Goal: Information Seeking & Learning: Learn about a topic

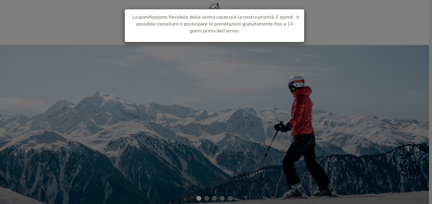
click at [298, 16] on span "×" at bounding box center [298, 17] width 4 height 8
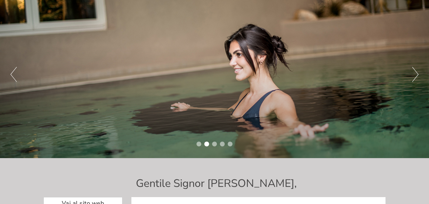
scroll to position [53, 0]
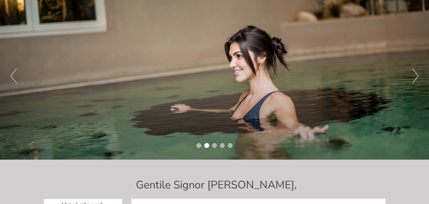
click at [413, 78] on button "Next" at bounding box center [415, 75] width 6 height 15
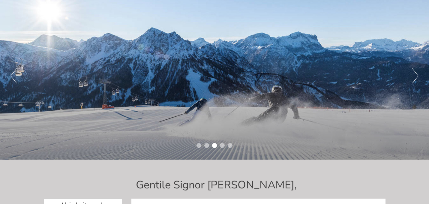
click at [413, 78] on button "Next" at bounding box center [415, 75] width 6 height 15
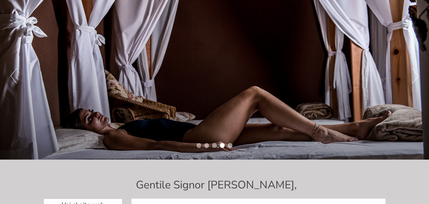
click at [413, 78] on button "Next" at bounding box center [415, 75] width 6 height 15
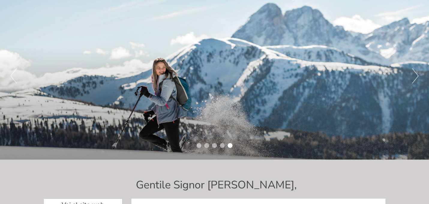
scroll to position [52, 0]
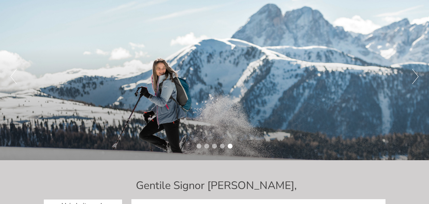
click at [413, 78] on button "Next" at bounding box center [415, 76] width 6 height 15
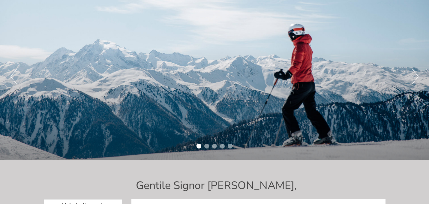
click at [413, 78] on button "Next" at bounding box center [415, 76] width 6 height 15
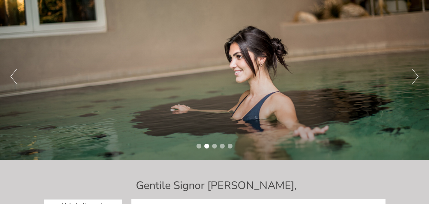
click at [413, 78] on button "Next" at bounding box center [415, 76] width 6 height 15
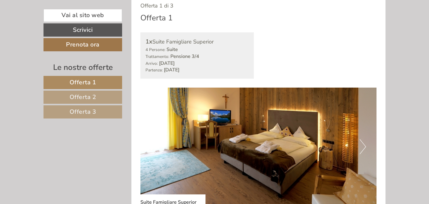
scroll to position [314, 0]
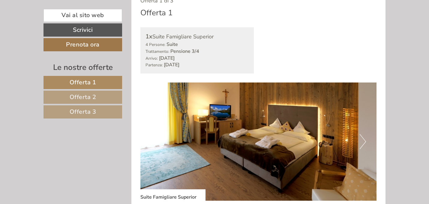
click at [364, 141] on button "Next" at bounding box center [362, 141] width 6 height 15
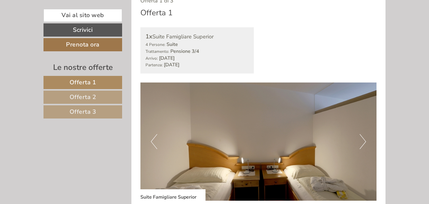
click at [365, 142] on button "Next" at bounding box center [362, 141] width 6 height 15
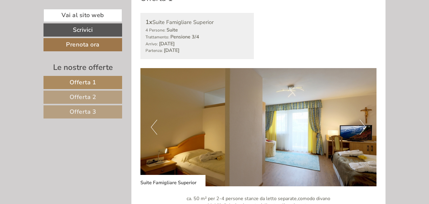
scroll to position [331, 0]
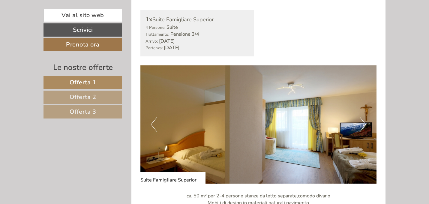
click at [360, 123] on button "Next" at bounding box center [362, 124] width 6 height 15
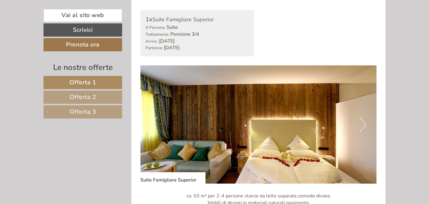
click at [360, 123] on button "Next" at bounding box center [362, 124] width 6 height 15
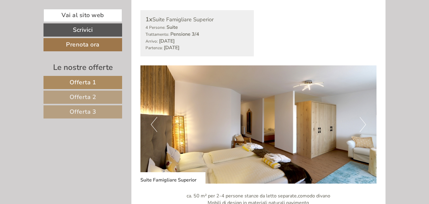
click at [360, 123] on button "Next" at bounding box center [362, 124] width 6 height 15
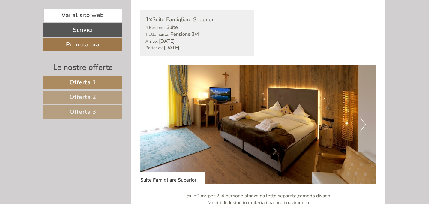
click at [360, 123] on button "Next" at bounding box center [362, 124] width 6 height 15
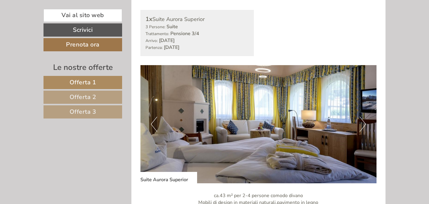
scroll to position [800, 0]
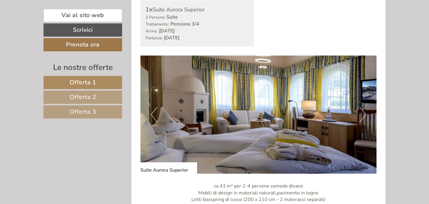
click at [361, 115] on button "Next" at bounding box center [362, 114] width 6 height 15
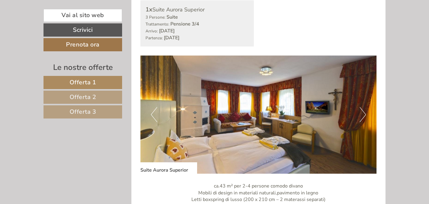
click at [361, 115] on button "Next" at bounding box center [362, 114] width 6 height 15
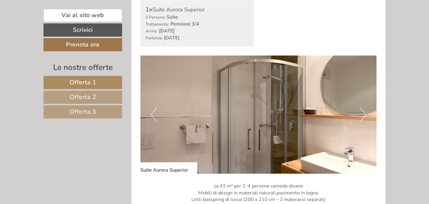
click at [361, 115] on button "Next" at bounding box center [362, 114] width 6 height 15
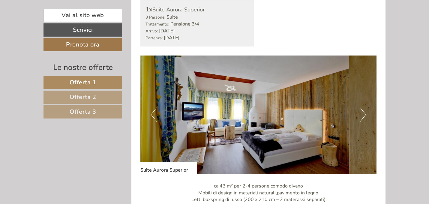
click at [361, 115] on button "Next" at bounding box center [362, 114] width 6 height 15
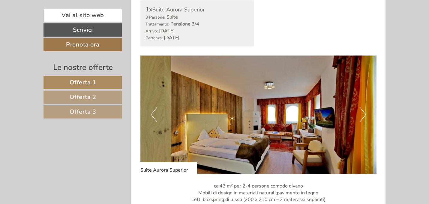
click at [361, 115] on button "Next" at bounding box center [362, 114] width 6 height 15
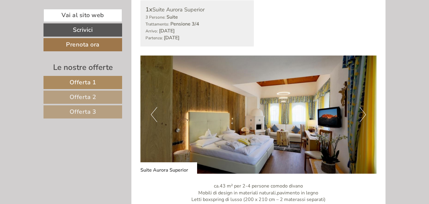
click at [361, 115] on button "Next" at bounding box center [362, 114] width 6 height 15
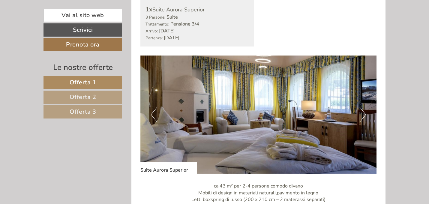
click at [361, 115] on button "Next" at bounding box center [362, 114] width 6 height 15
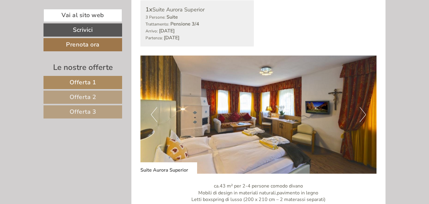
click at [361, 115] on button "Next" at bounding box center [362, 114] width 6 height 15
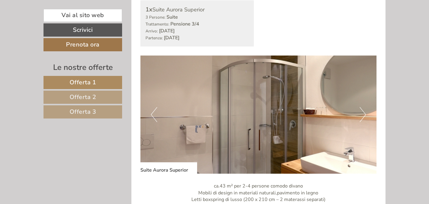
click at [361, 115] on button "Next" at bounding box center [362, 114] width 6 height 15
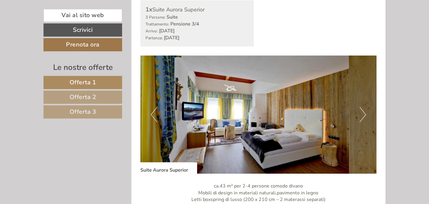
click at [361, 115] on button "Next" at bounding box center [362, 114] width 6 height 15
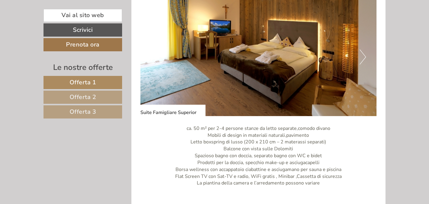
scroll to position [1295, 0]
click at [361, 57] on button "Next" at bounding box center [362, 57] width 6 height 15
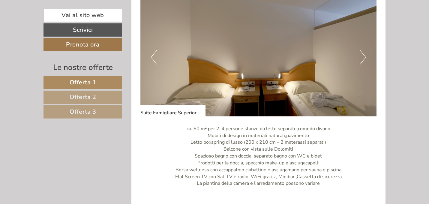
click at [361, 57] on button "Next" at bounding box center [362, 57] width 6 height 15
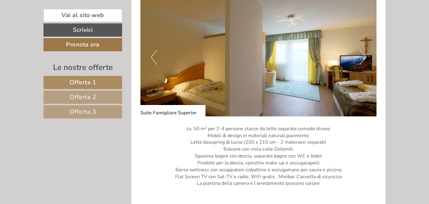
click at [361, 57] on button "Next" at bounding box center [362, 57] width 6 height 15
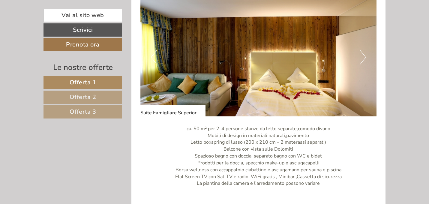
click at [361, 57] on button "Next" at bounding box center [362, 57] width 6 height 15
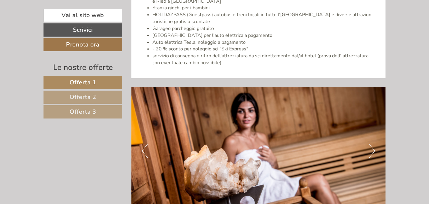
scroll to position [1938, 0]
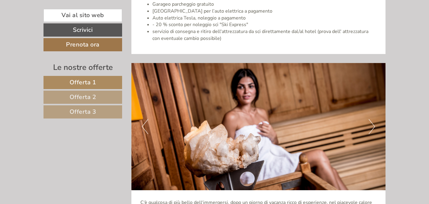
click at [371, 119] on button "Next" at bounding box center [371, 126] width 6 height 15
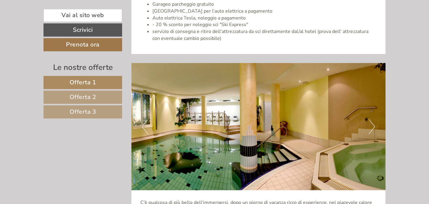
click at [371, 119] on button "Next" at bounding box center [371, 126] width 6 height 15
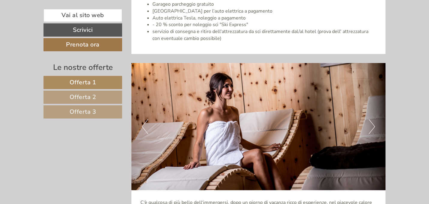
click at [371, 119] on button "Next" at bounding box center [371, 126] width 6 height 15
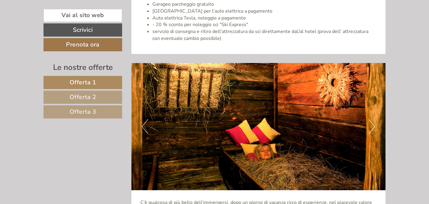
click at [371, 119] on button "Next" at bounding box center [371, 126] width 6 height 15
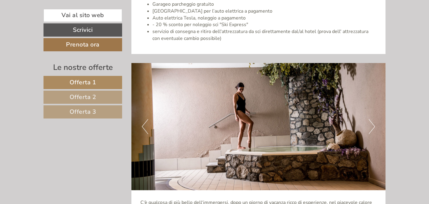
click at [371, 119] on button "Next" at bounding box center [371, 126] width 6 height 15
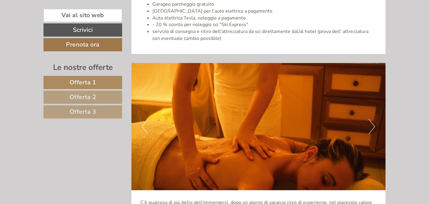
click at [371, 119] on button "Next" at bounding box center [371, 126] width 6 height 15
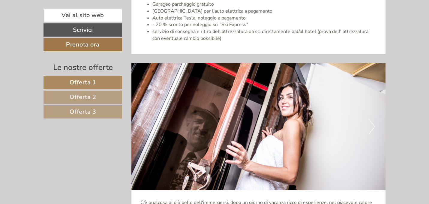
click at [371, 119] on button "Next" at bounding box center [371, 126] width 6 height 15
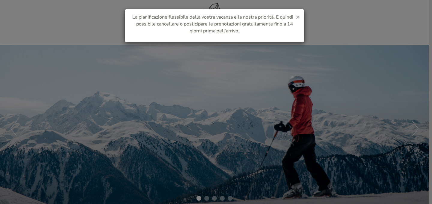
click at [297, 17] on span "×" at bounding box center [298, 17] width 4 height 8
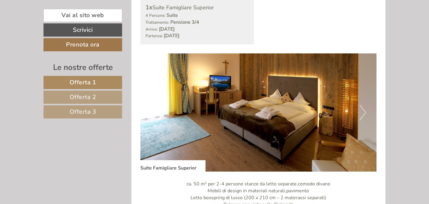
scroll to position [366, 0]
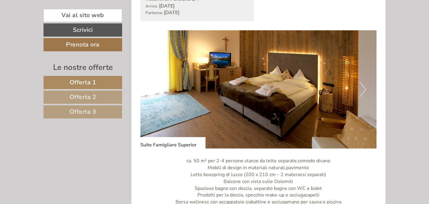
click at [360, 88] on button "Next" at bounding box center [362, 89] width 6 height 15
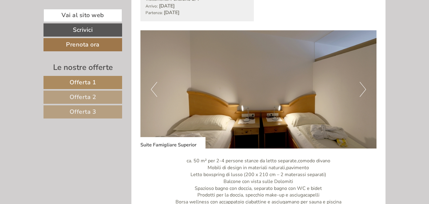
click at [360, 88] on button "Next" at bounding box center [362, 89] width 6 height 15
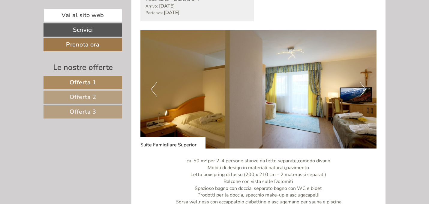
click at [360, 88] on button "Next" at bounding box center [362, 89] width 6 height 15
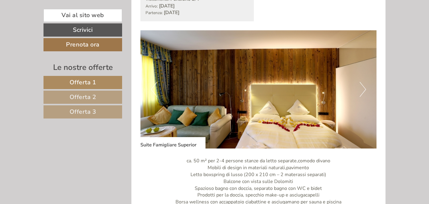
click at [360, 88] on button "Next" at bounding box center [362, 89] width 6 height 15
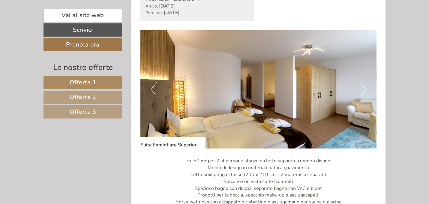
click at [360, 88] on button "Next" at bounding box center [362, 89] width 6 height 15
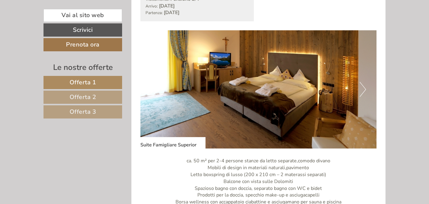
click at [360, 88] on button "Next" at bounding box center [362, 89] width 6 height 15
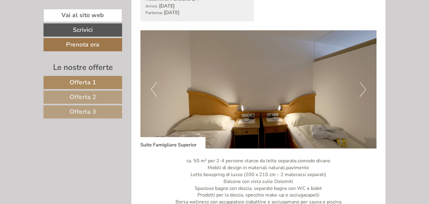
click at [360, 88] on button "Next" at bounding box center [362, 89] width 6 height 15
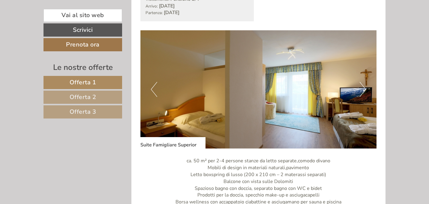
click at [360, 88] on button "Next" at bounding box center [362, 89] width 6 height 15
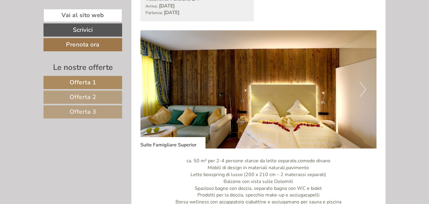
click at [360, 88] on button "Next" at bounding box center [362, 89] width 6 height 15
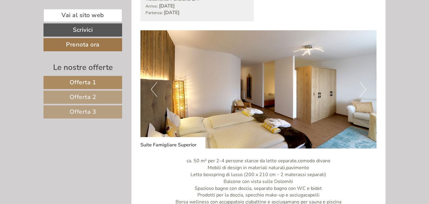
click at [360, 88] on button "Next" at bounding box center [362, 89] width 6 height 15
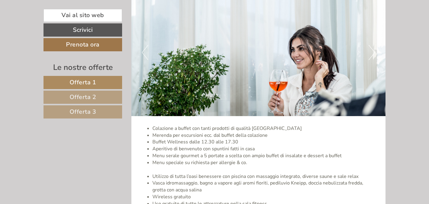
scroll to position [1697, 0]
